Goal: Task Accomplishment & Management: Manage account settings

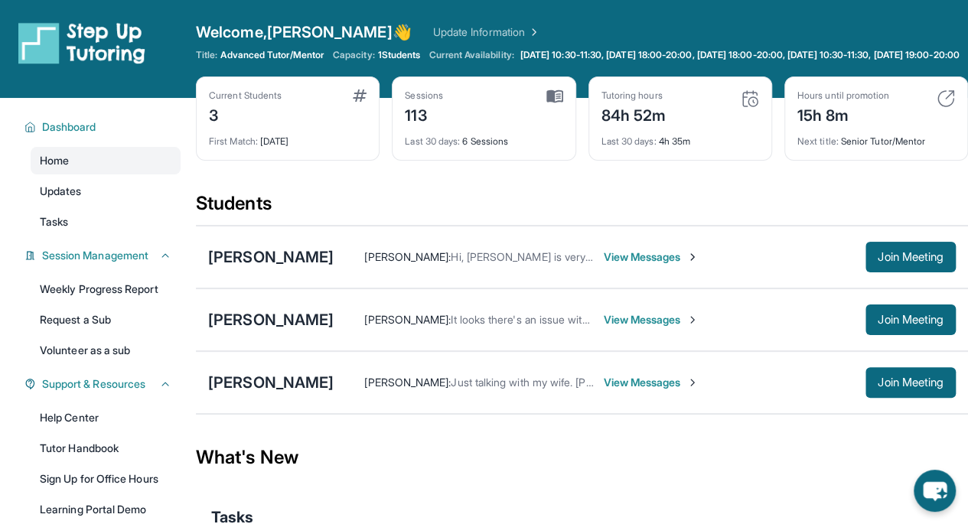
click at [683, 54] on span "[DATE] 10:30-11:30, [DATE] 18:00-20:00, [DATE] 18:00-20:00, [DATE] 10:30-11:30,…" at bounding box center [740, 55] width 439 height 12
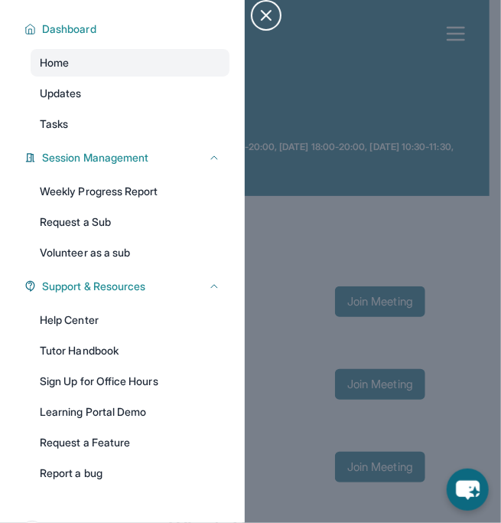
click at [262, 14] on icon "button" at bounding box center [266, 15] width 18 height 18
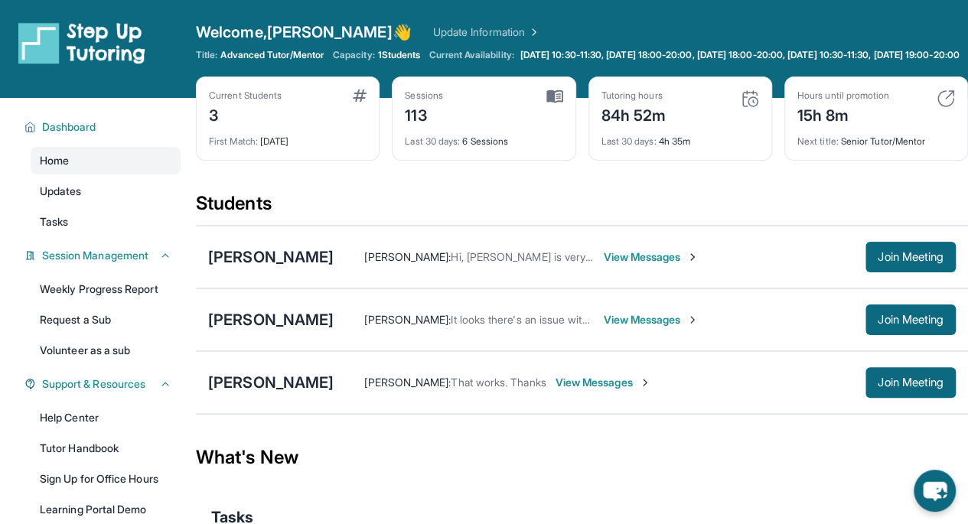
click at [243, 393] on div "[PERSON_NAME]" at bounding box center [271, 382] width 126 height 21
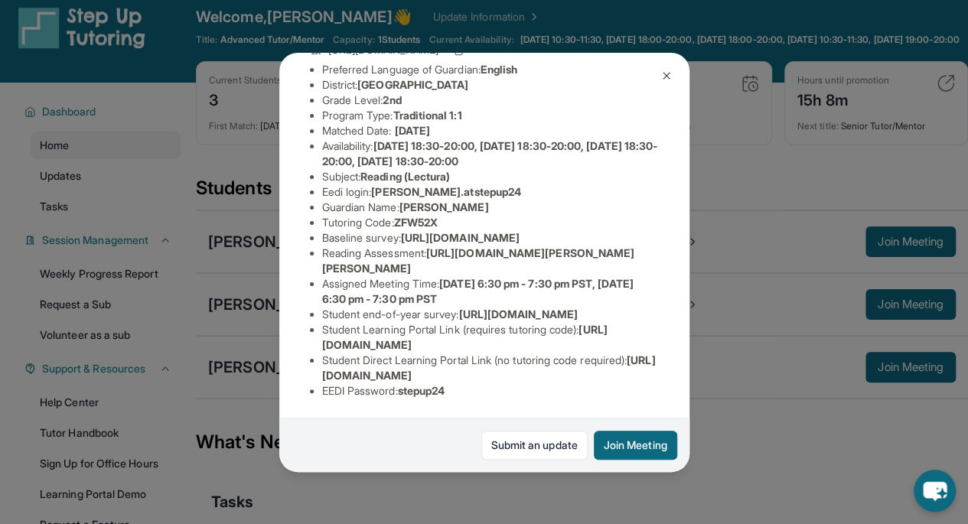
scroll to position [279, 0]
